Goal: Task Accomplishment & Management: Use online tool/utility

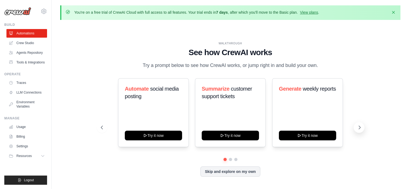
click at [362, 129] on button at bounding box center [358, 127] width 11 height 11
click at [37, 54] on link "Agents Repository" at bounding box center [27, 52] width 41 height 9
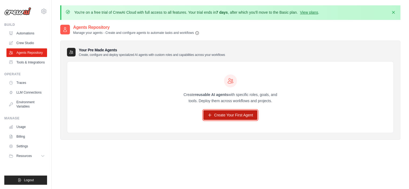
click at [236, 117] on link "Create Your First Agent" at bounding box center [230, 115] width 54 height 10
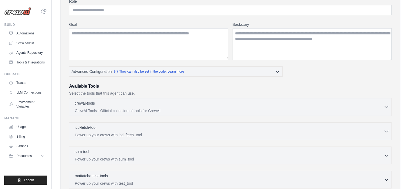
scroll to position [81, 0]
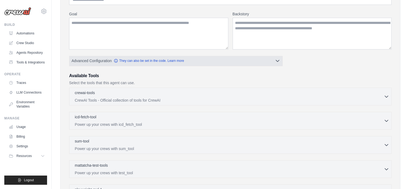
click at [278, 60] on icon "button" at bounding box center [277, 61] width 3 height 2
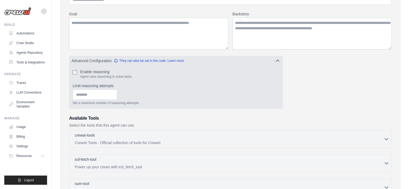
click at [278, 60] on icon "button" at bounding box center [277, 60] width 5 height 5
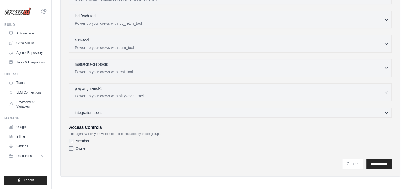
scroll to position [101, 0]
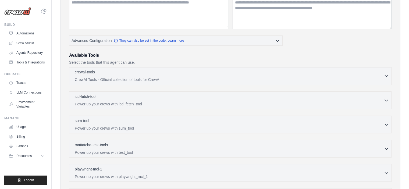
click at [256, 75] on div "crewai-tools 0 selected CrewAI Tools - Official collection of tools for CrewAI" at bounding box center [229, 75] width 309 height 13
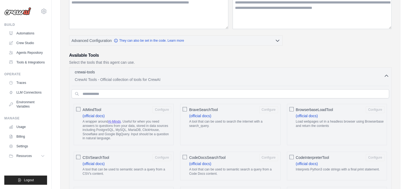
scroll to position [155, 0]
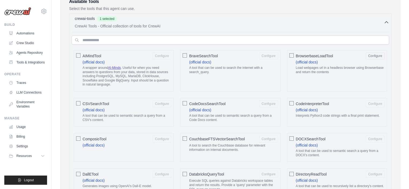
click at [376, 56] on button "Configure" at bounding box center [374, 55] width 19 height 7
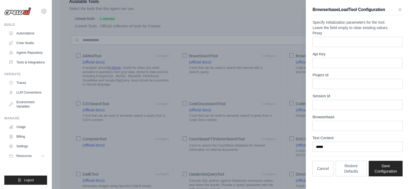
scroll to position [3, 0]
click at [398, 8] on icon "button" at bounding box center [399, 9] width 3 height 3
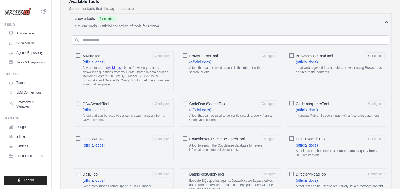
click at [308, 61] on link "(official docs)" at bounding box center [307, 62] width 22 height 4
